Goal: Find specific page/section: Find specific page/section

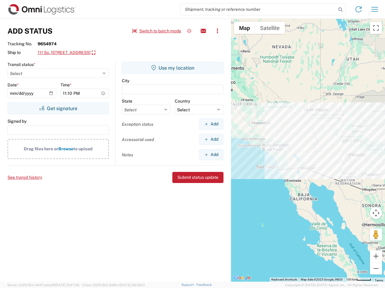
click at [258, 9] on input "search" at bounding box center [258, 9] width 156 height 11
click at [340, 10] on icon at bounding box center [340, 9] width 8 height 8
click at [358, 9] on icon at bounding box center [358, 10] width 10 height 10
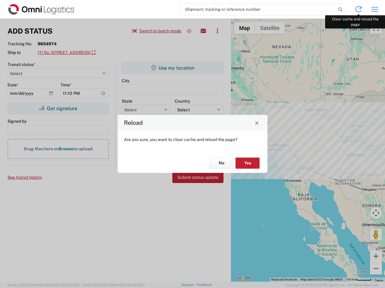
click at [374, 9] on div "Reload Are you sure, you want to clear cache and reload the page? No Yes" at bounding box center [192, 144] width 385 height 288
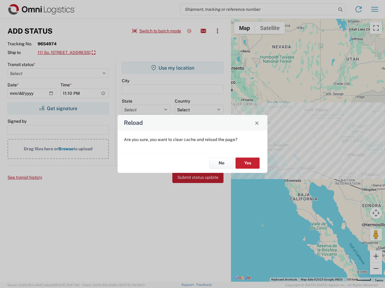
click at [157, 31] on div "Reload Are you sure, you want to clear cache and reload the page? No Yes" at bounding box center [192, 144] width 385 height 288
click at [189, 31] on div "Reload Are you sure, you want to clear cache and reload the page? No Yes" at bounding box center [192, 144] width 385 height 288
click at [203, 31] on div "Reload Are you sure, you want to clear cache and reload the page? No Yes" at bounding box center [192, 144] width 385 height 288
click at [217, 31] on div "Reload Are you sure, you want to clear cache and reload the page? No Yes" at bounding box center [192, 144] width 385 height 288
click at [77, 53] on div "Reload Are you sure, you want to clear cache and reload the page? No Yes" at bounding box center [192, 144] width 385 height 288
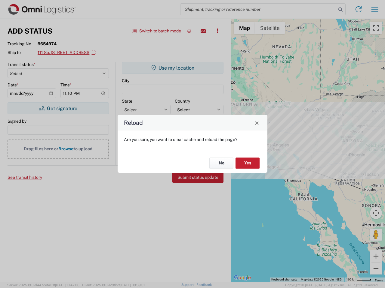
click at [58, 108] on div "Reload Are you sure, you want to clear cache and reload the page? No Yes" at bounding box center [192, 144] width 385 height 288
